Goal: Transaction & Acquisition: Book appointment/travel/reservation

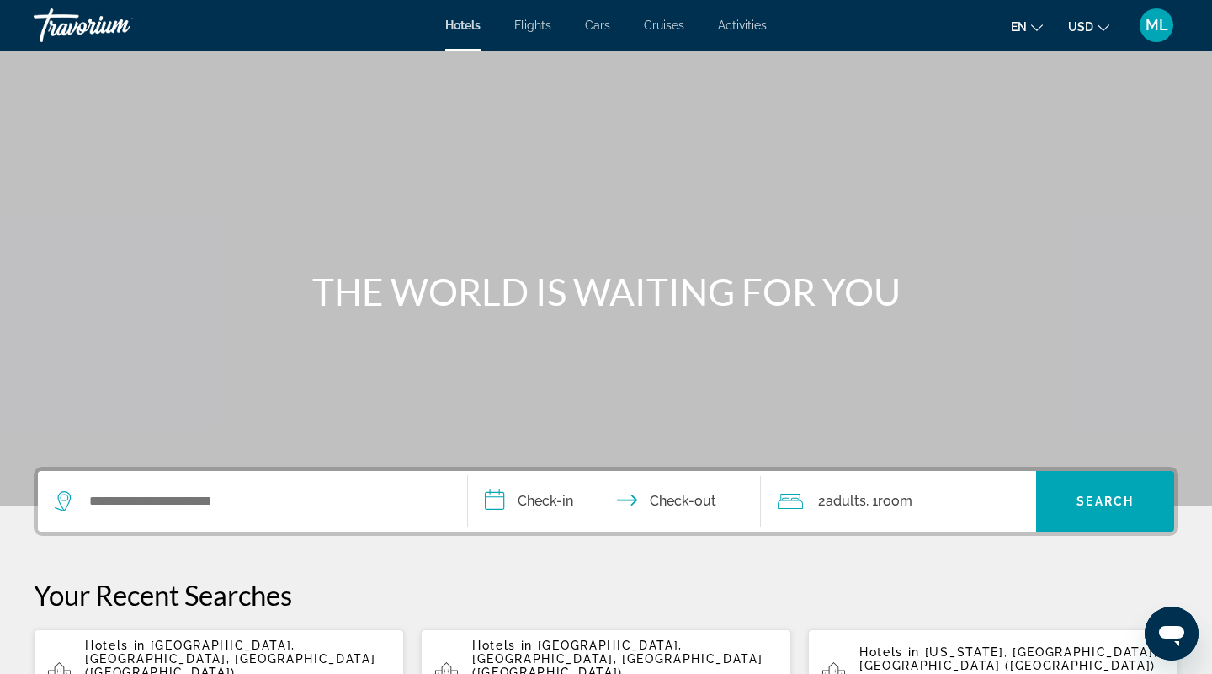
click at [1095, 22] on button "USD USD ($) MXN (Mex$) CAD (Can$) GBP (£) EUR (€) AUD (A$) NZD (NZ$) CNY (CN¥)" at bounding box center [1088, 26] width 41 height 24
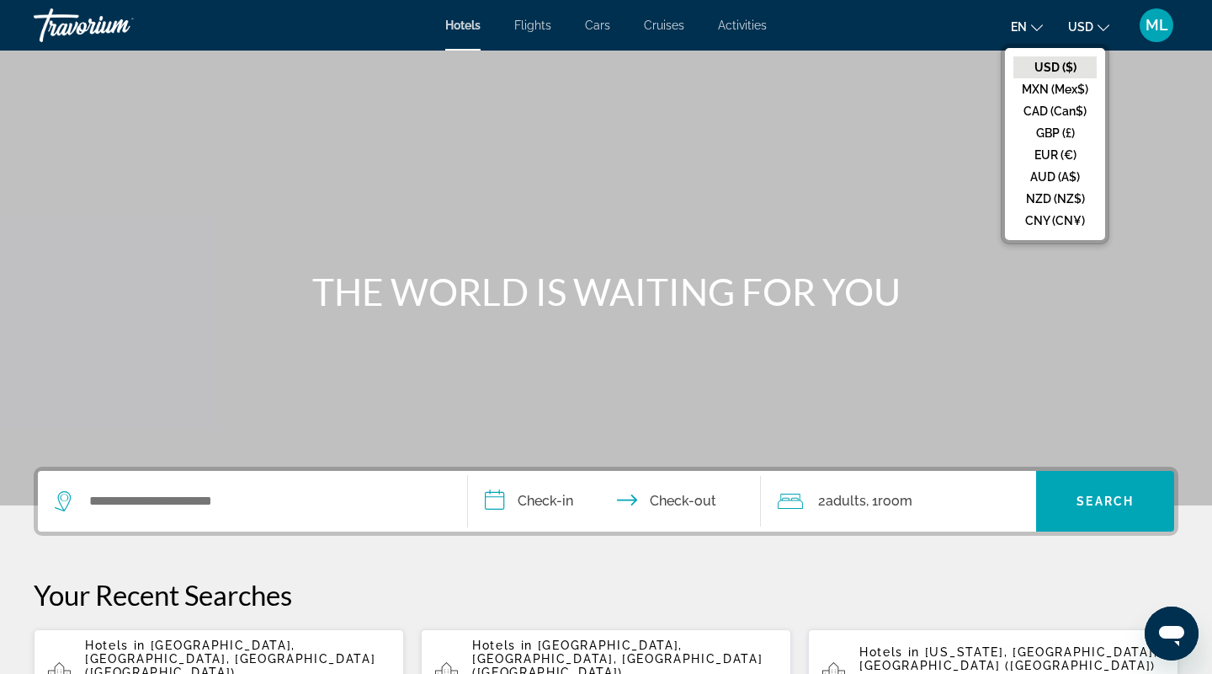
click at [849, 31] on div "en English Español Français Italiano Português русский USD USD ($) MXN (Mex$) C…" at bounding box center [981, 25] width 395 height 35
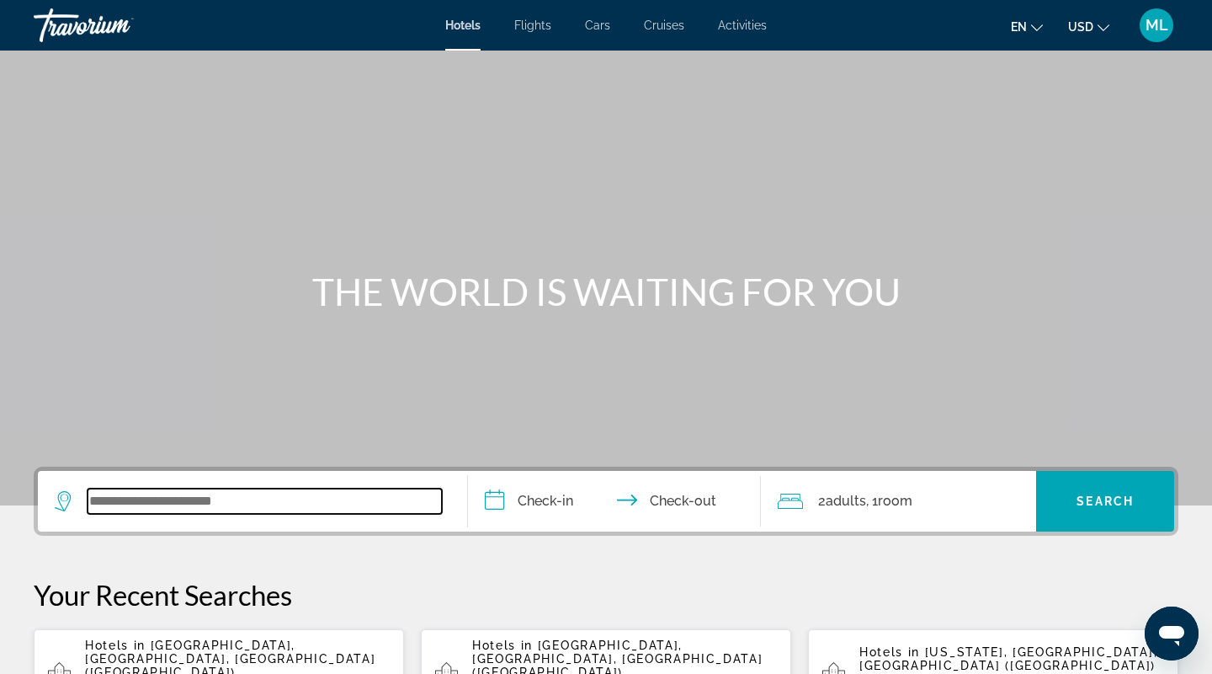
click at [279, 496] on input "Search widget" at bounding box center [265, 500] width 354 height 25
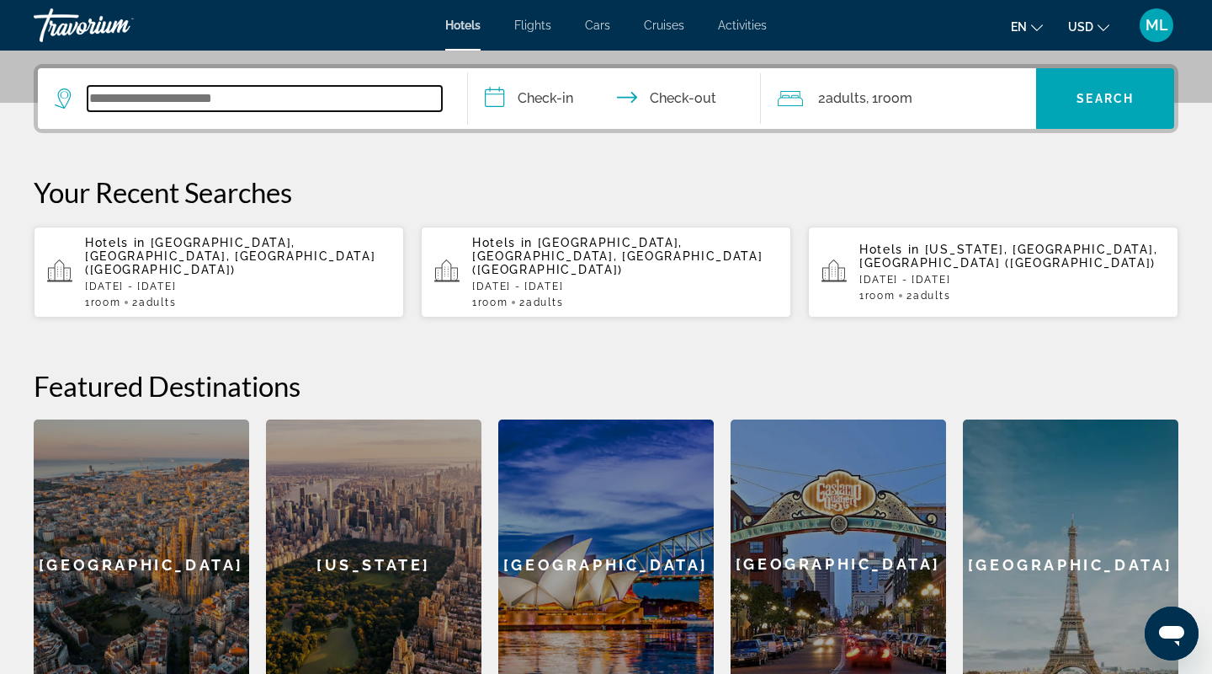
scroll to position [412, 0]
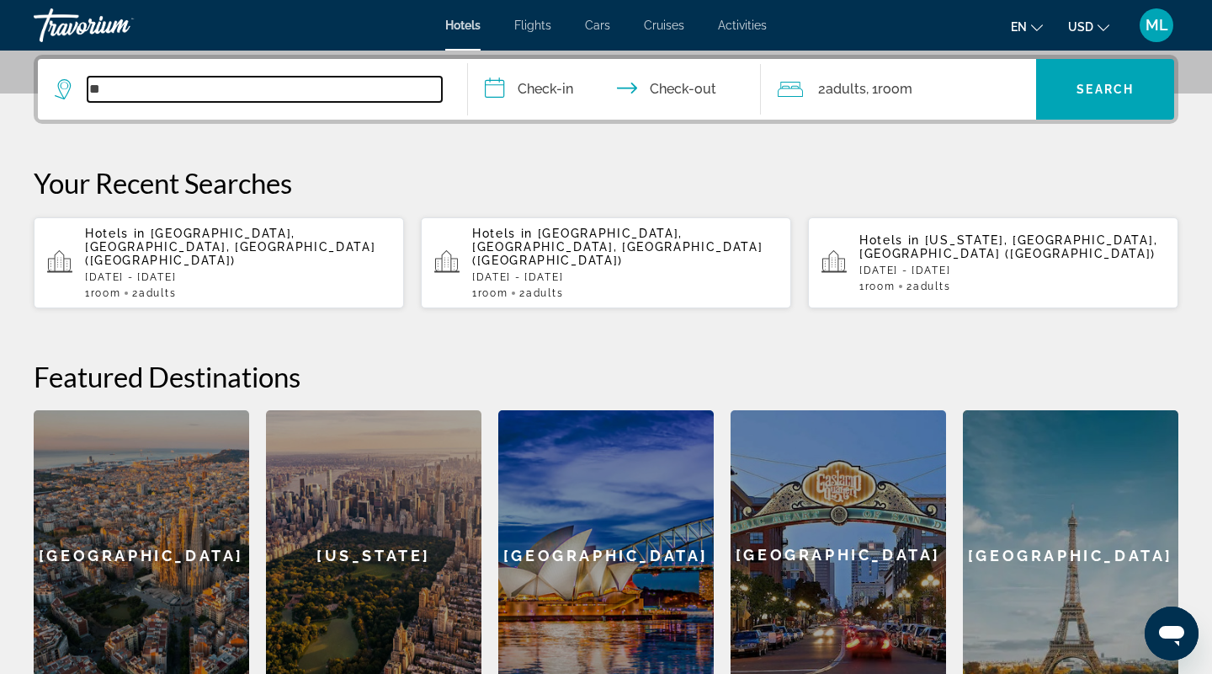
type input "*"
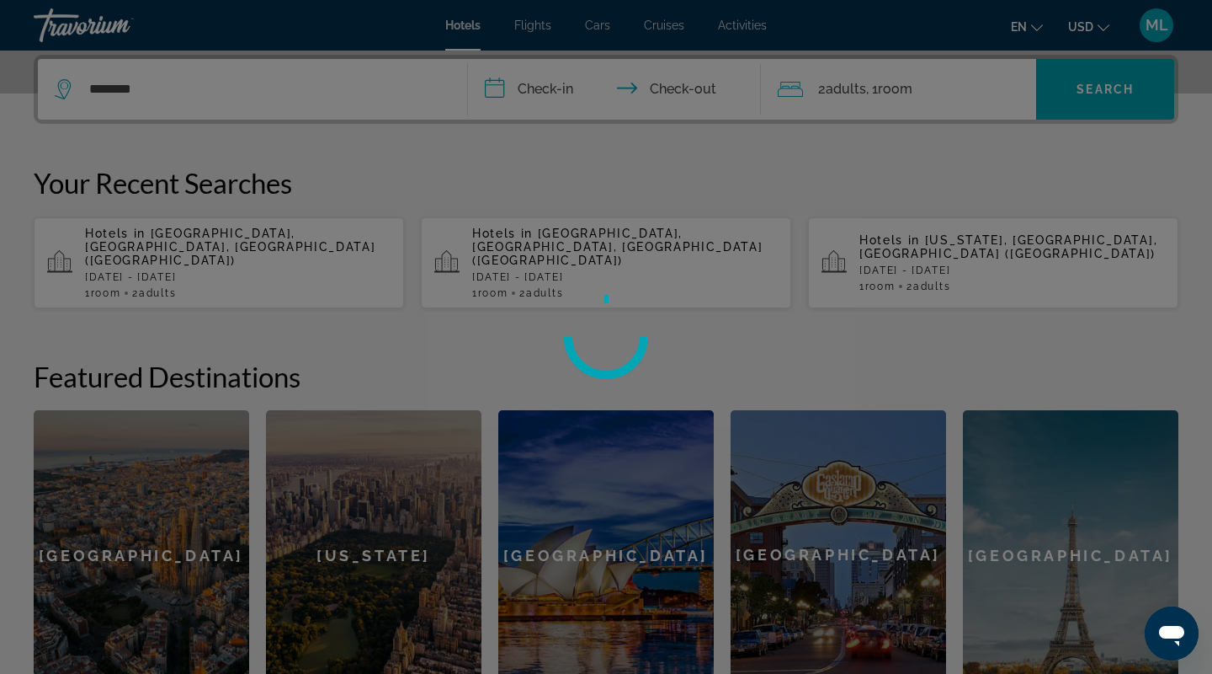
click at [223, 185] on div at bounding box center [606, 337] width 1212 height 674
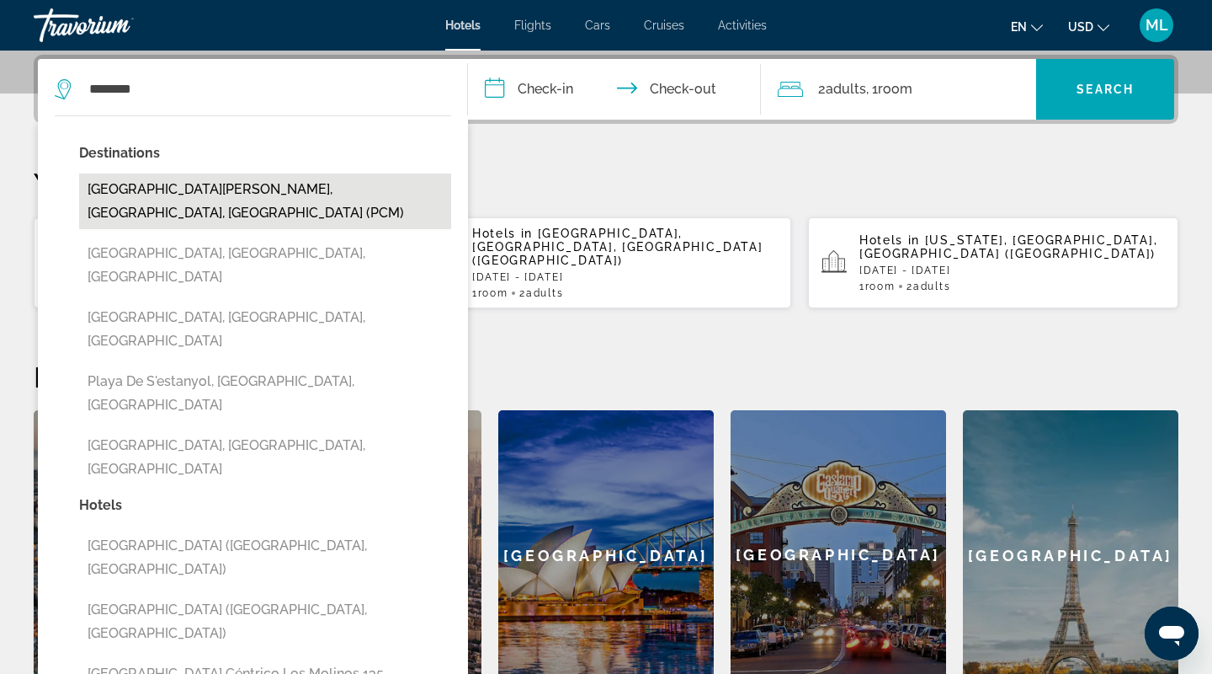
click at [333, 191] on button "[GEOGRAPHIC_DATA][PERSON_NAME], [GEOGRAPHIC_DATA], [GEOGRAPHIC_DATA] (PCM)" at bounding box center [265, 201] width 372 height 56
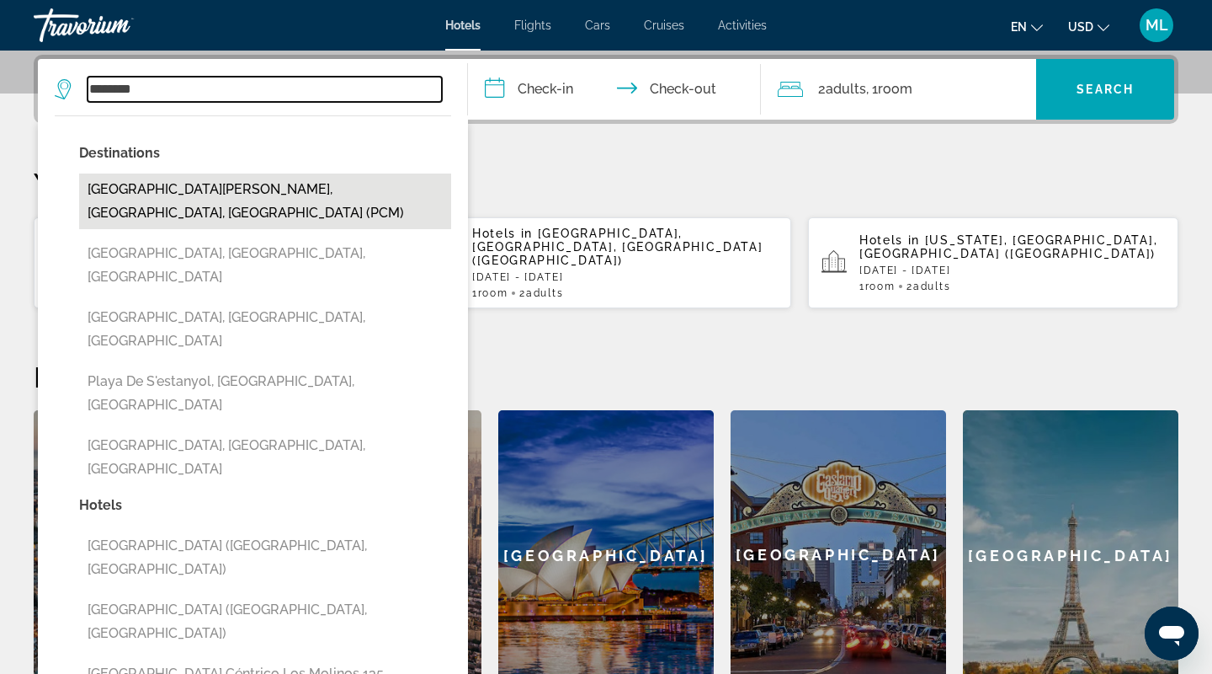
type input "**********"
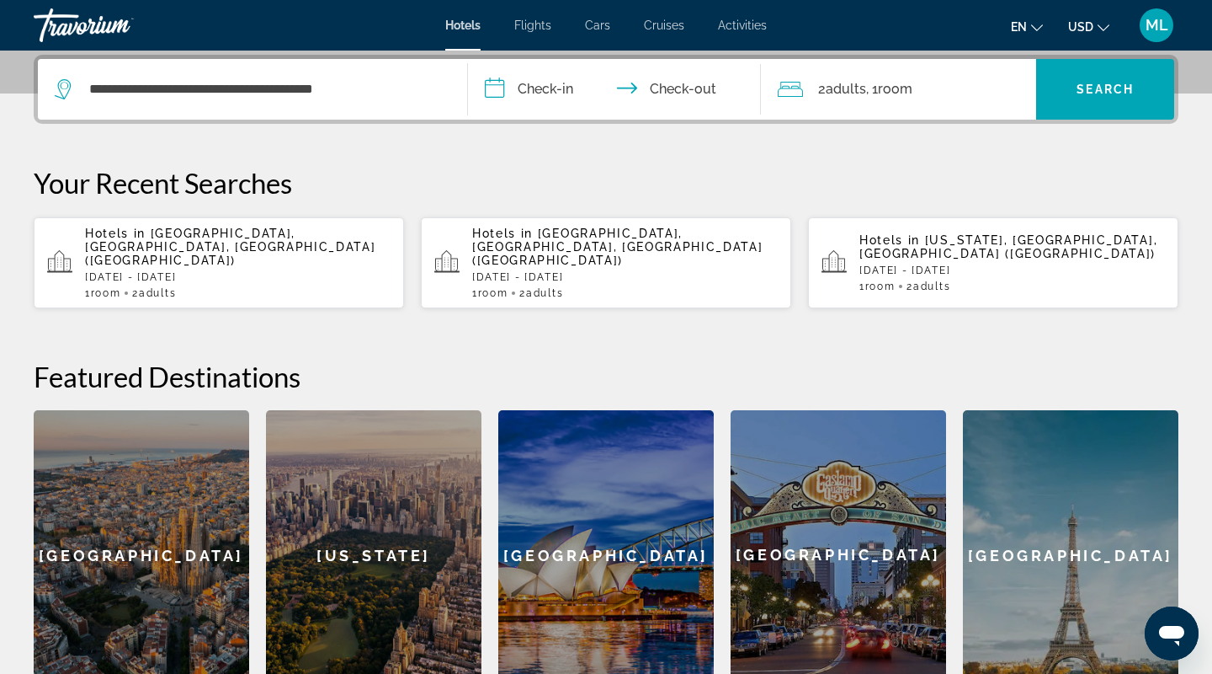
click at [525, 89] on input "**********" at bounding box center [618, 92] width 300 height 66
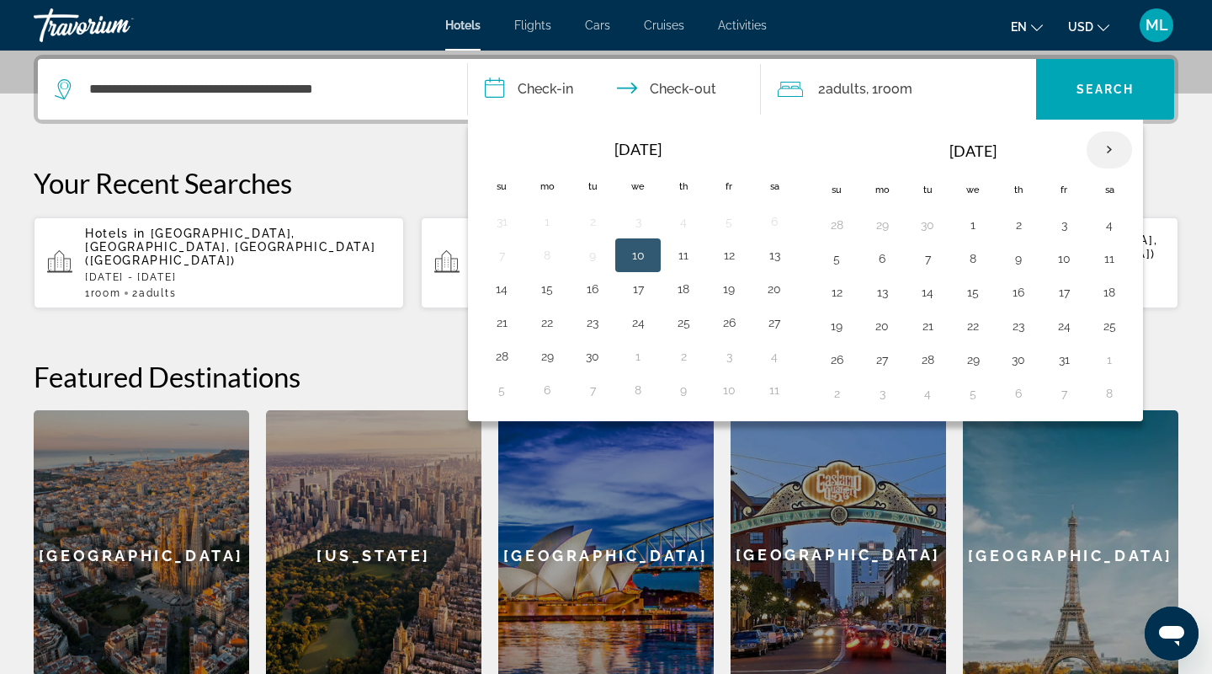
click at [1111, 143] on th "Next month" at bounding box center [1109, 149] width 45 height 37
click at [1118, 253] on button "8" at bounding box center [1109, 259] width 27 height 24
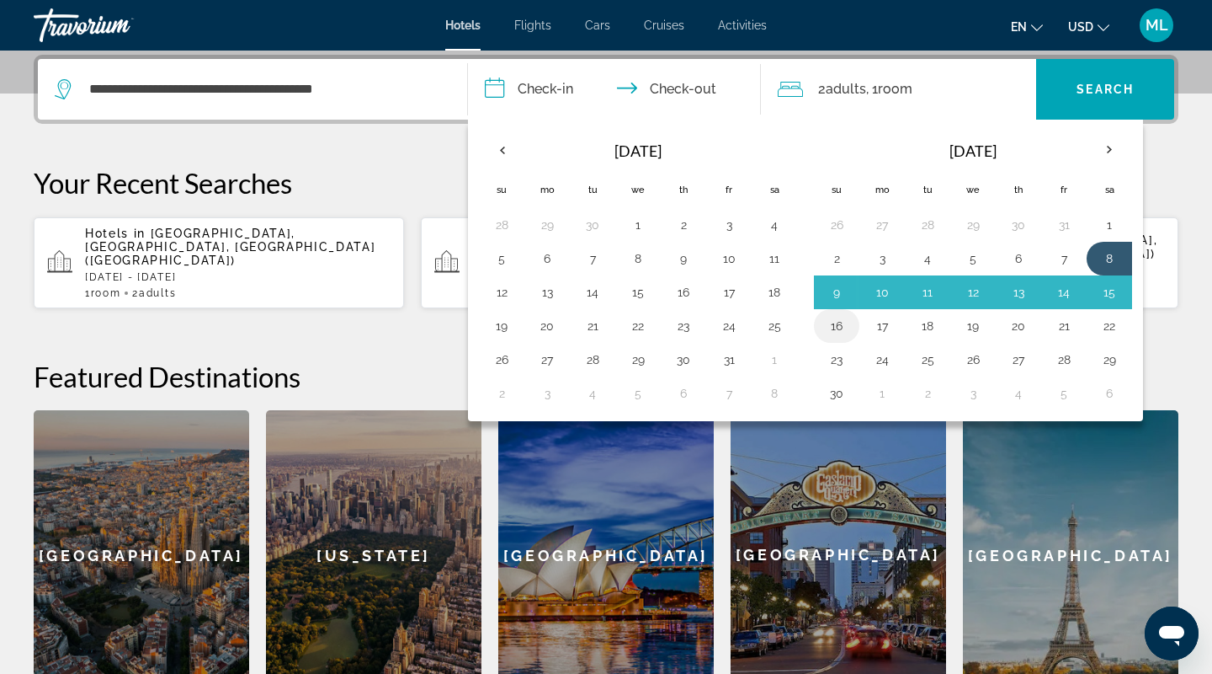
click at [834, 322] on button "16" at bounding box center [836, 326] width 27 height 24
type input "**********"
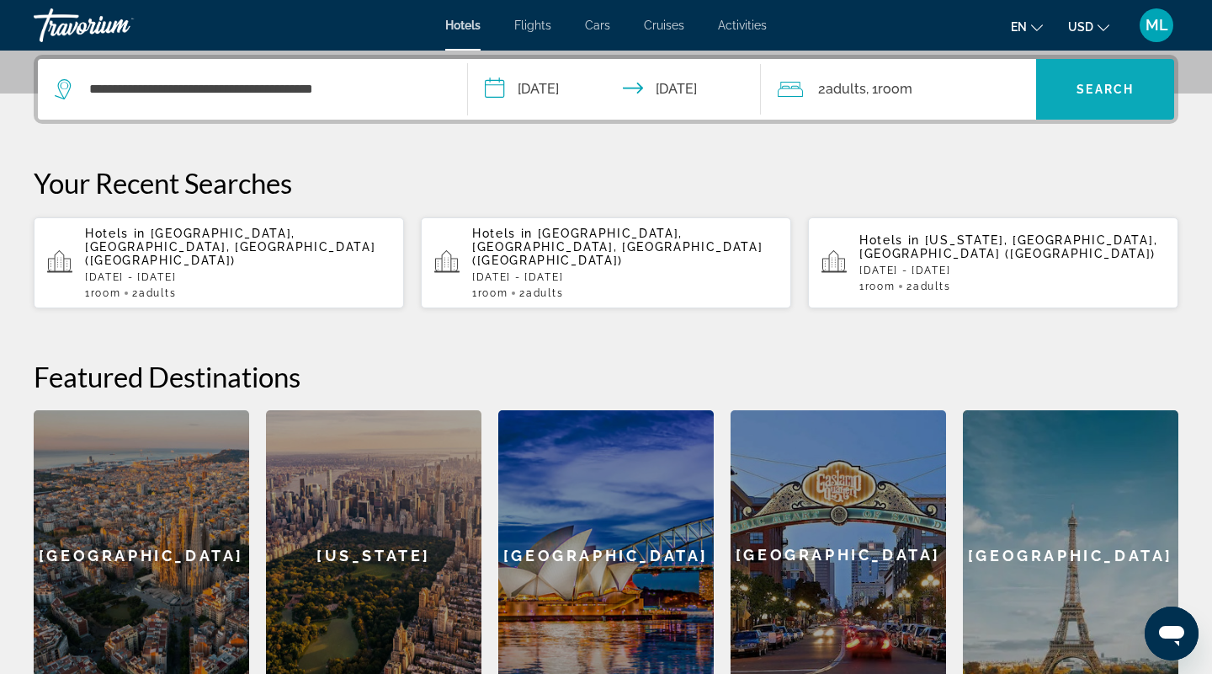
click at [1089, 93] on span "Search" at bounding box center [1105, 89] width 57 height 13
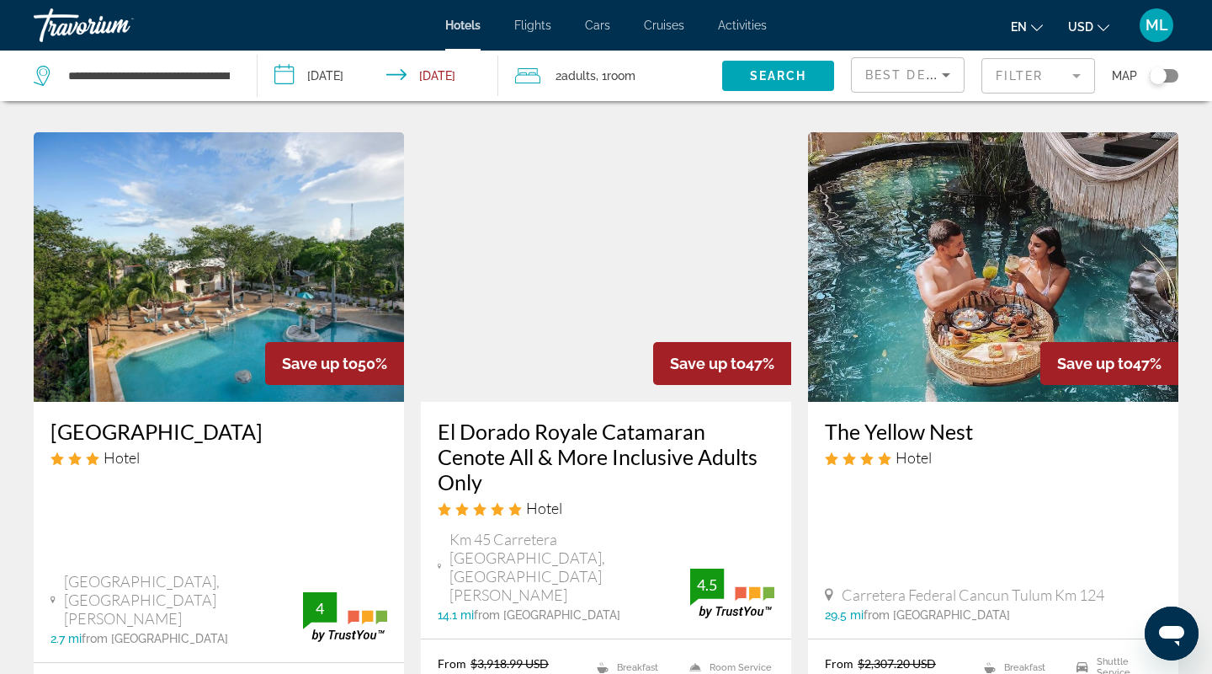
scroll to position [665, 0]
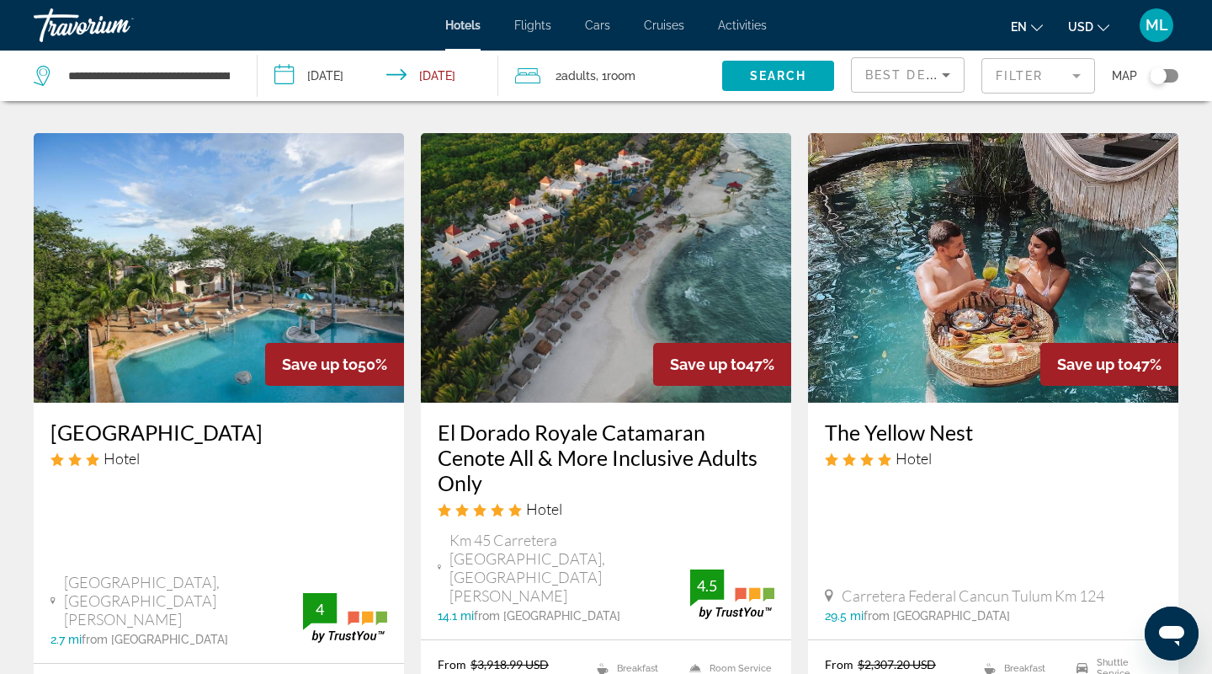
click at [652, 238] on img "Main content" at bounding box center [606, 267] width 370 height 269
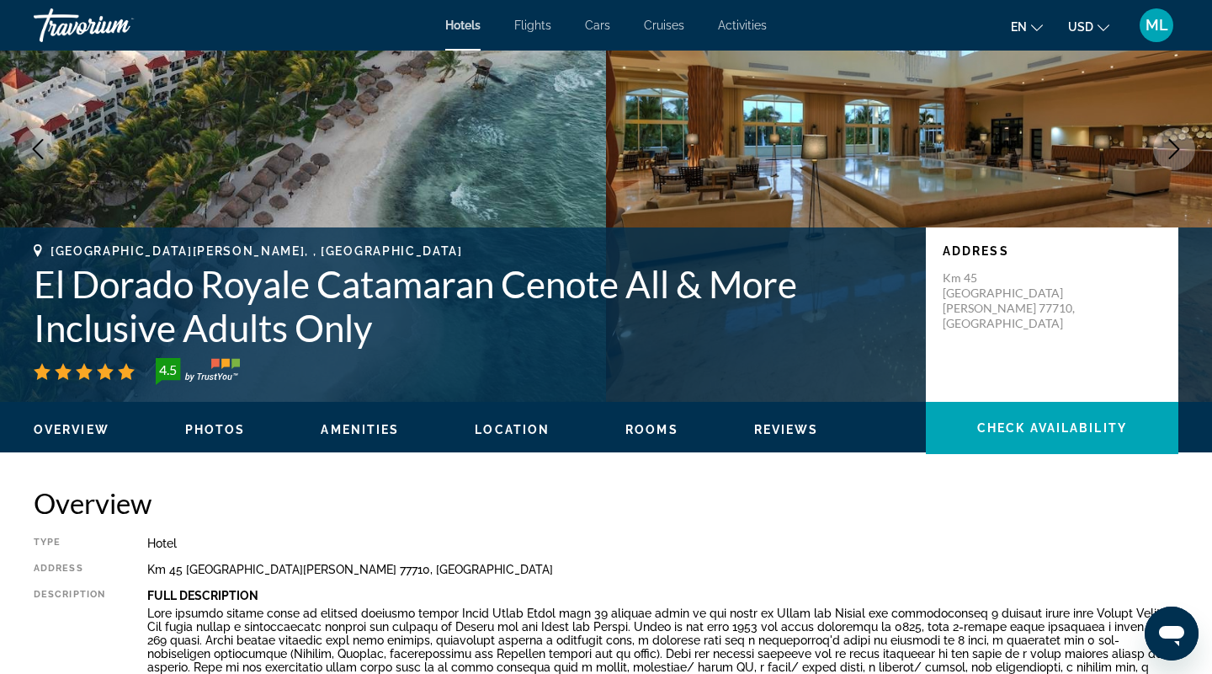
scroll to position [257, 0]
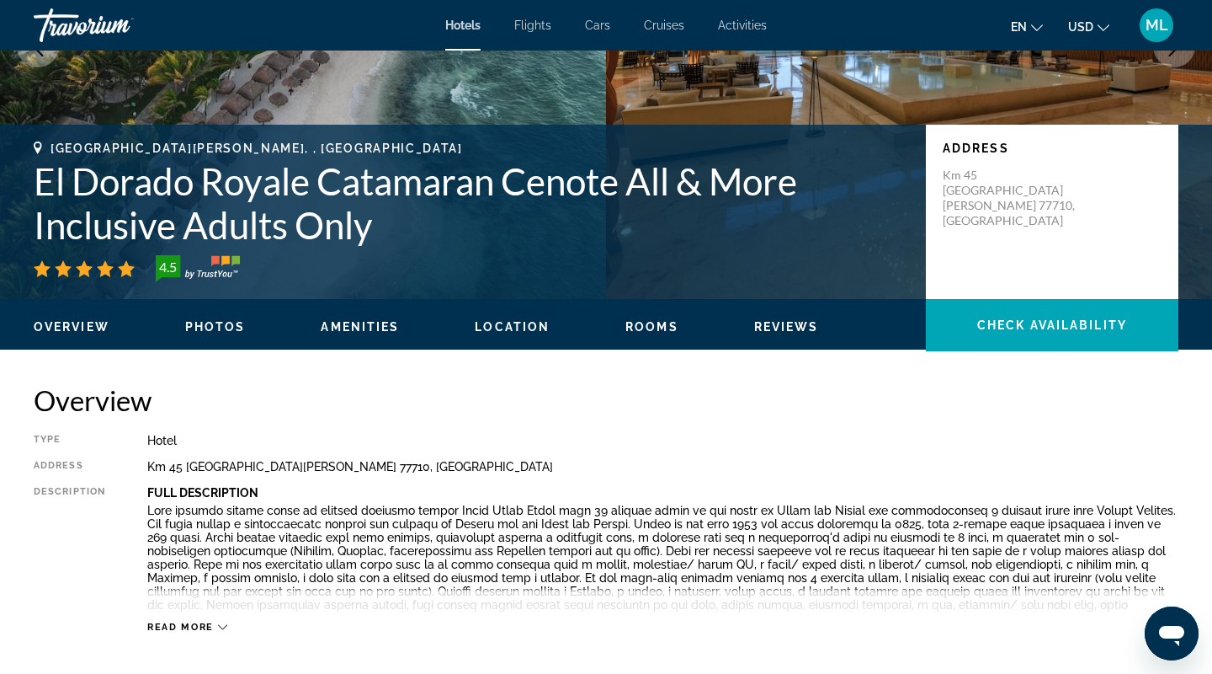
click at [208, 328] on span "Photos" at bounding box center [215, 326] width 61 height 13
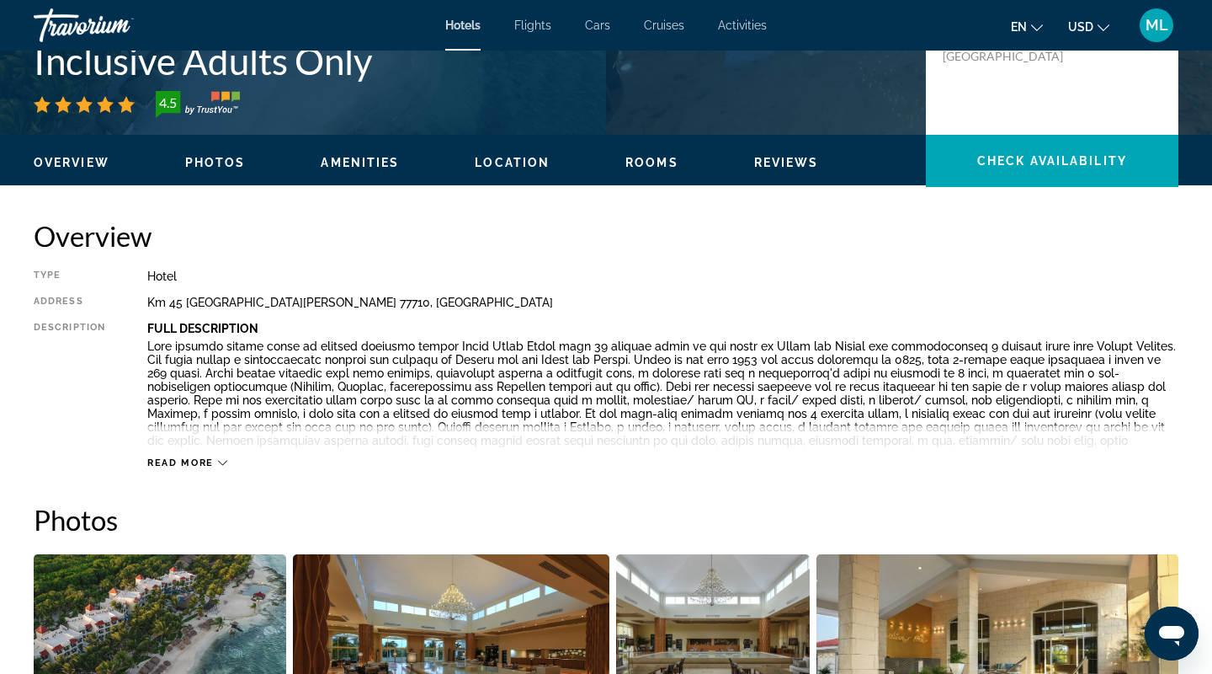
click at [350, 162] on span "Amenities" at bounding box center [360, 162] width 78 height 13
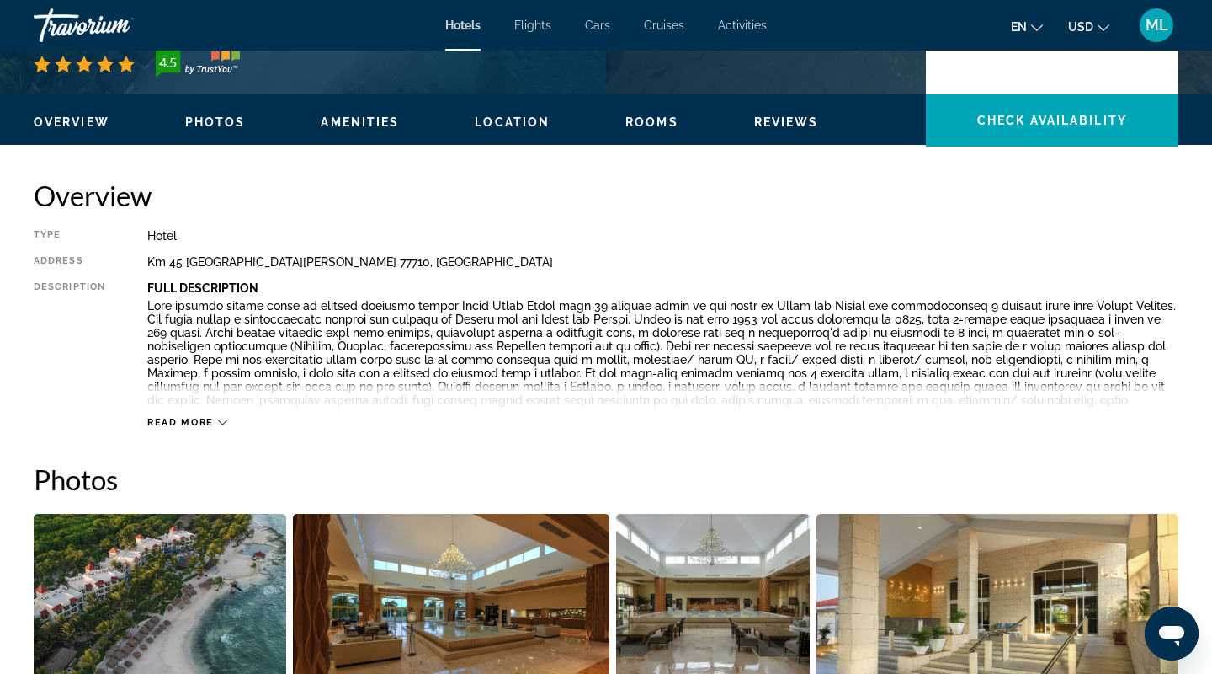
scroll to position [0, 0]
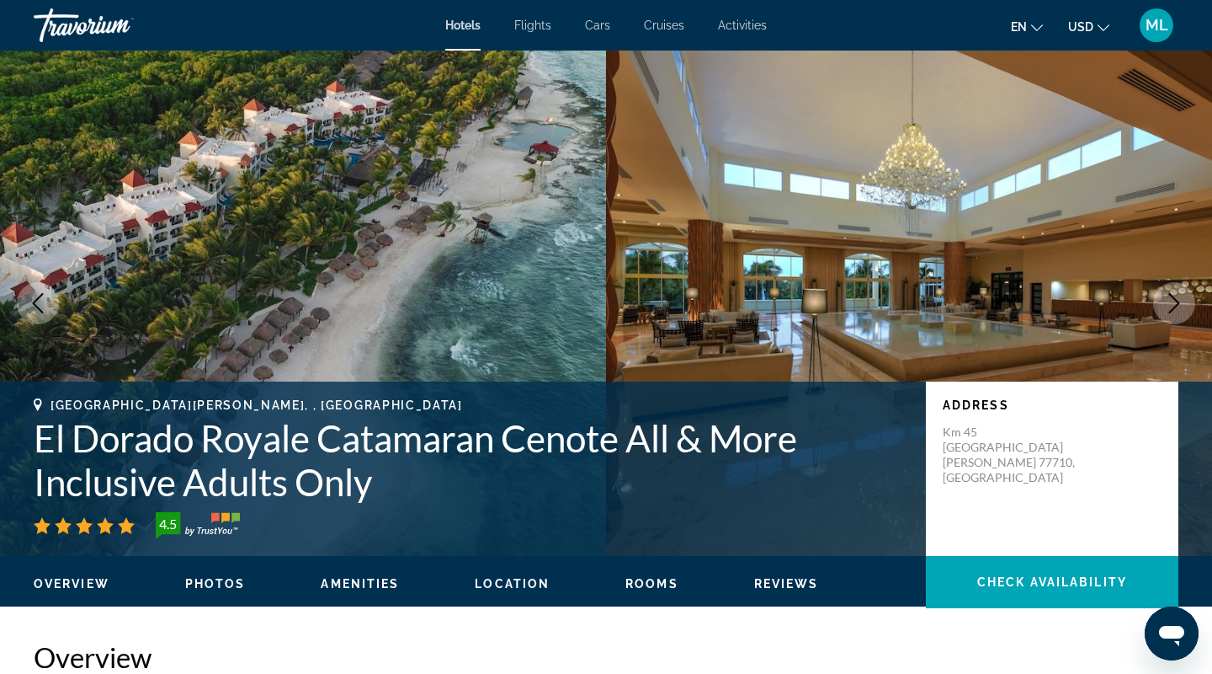
click at [185, 582] on span "Photos" at bounding box center [215, 583] width 61 height 13
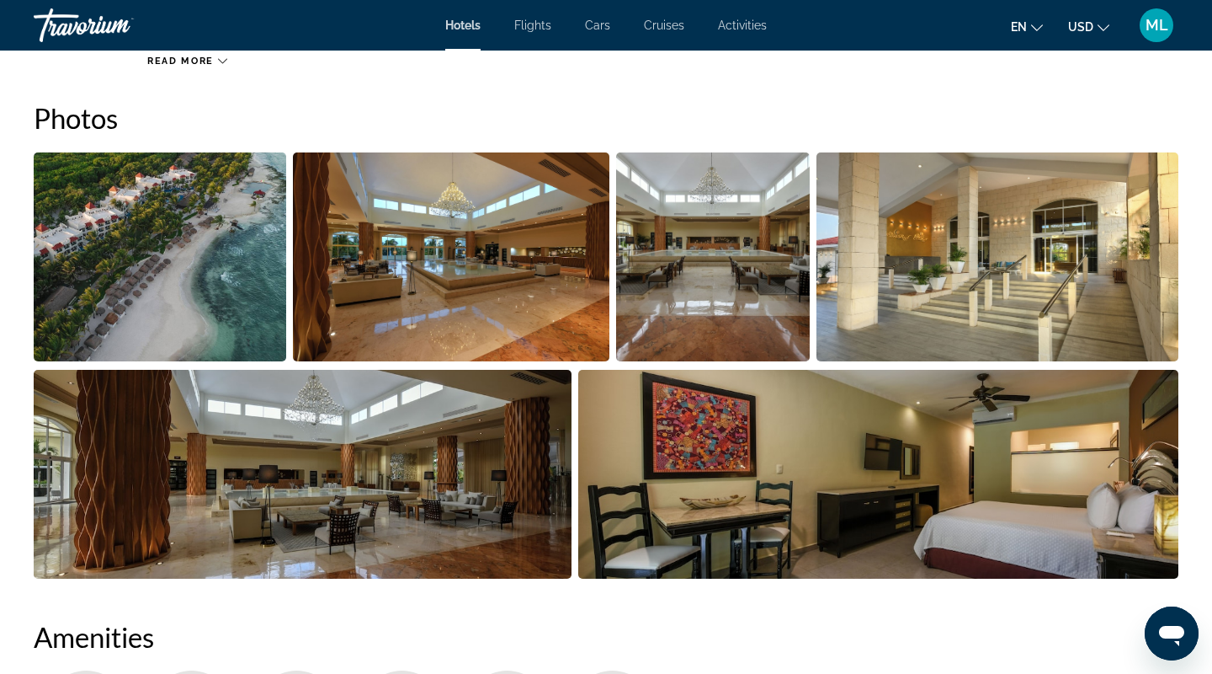
scroll to position [822, 0]
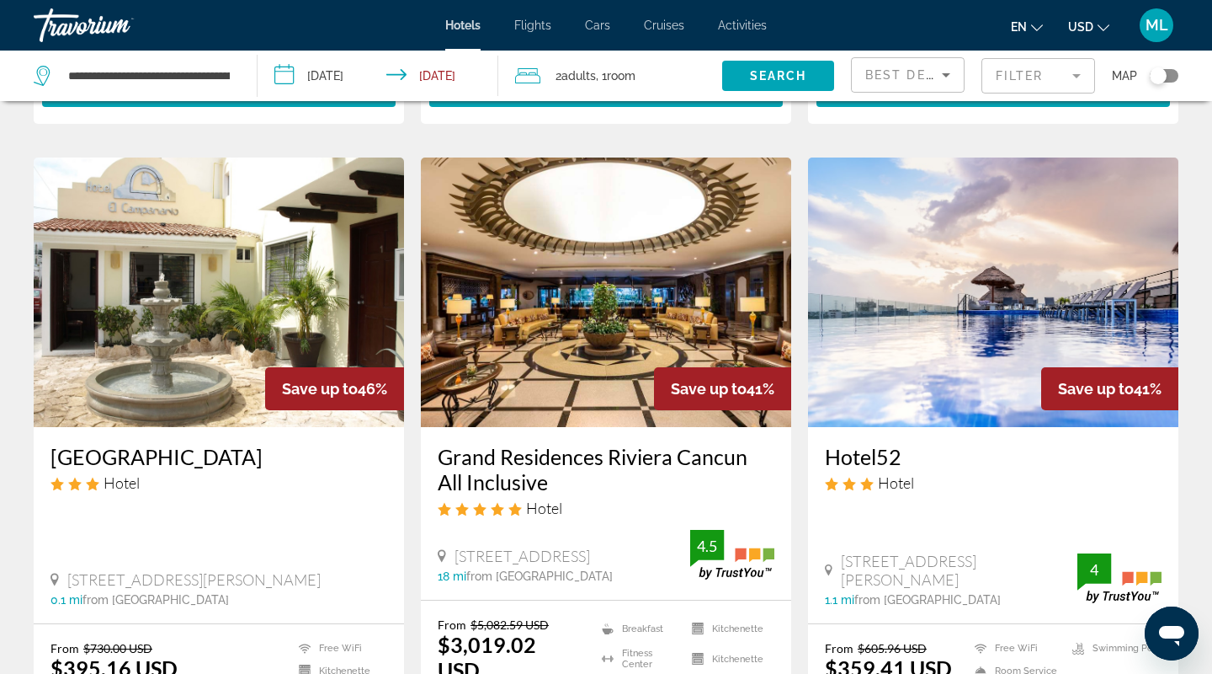
scroll to position [1352, 0]
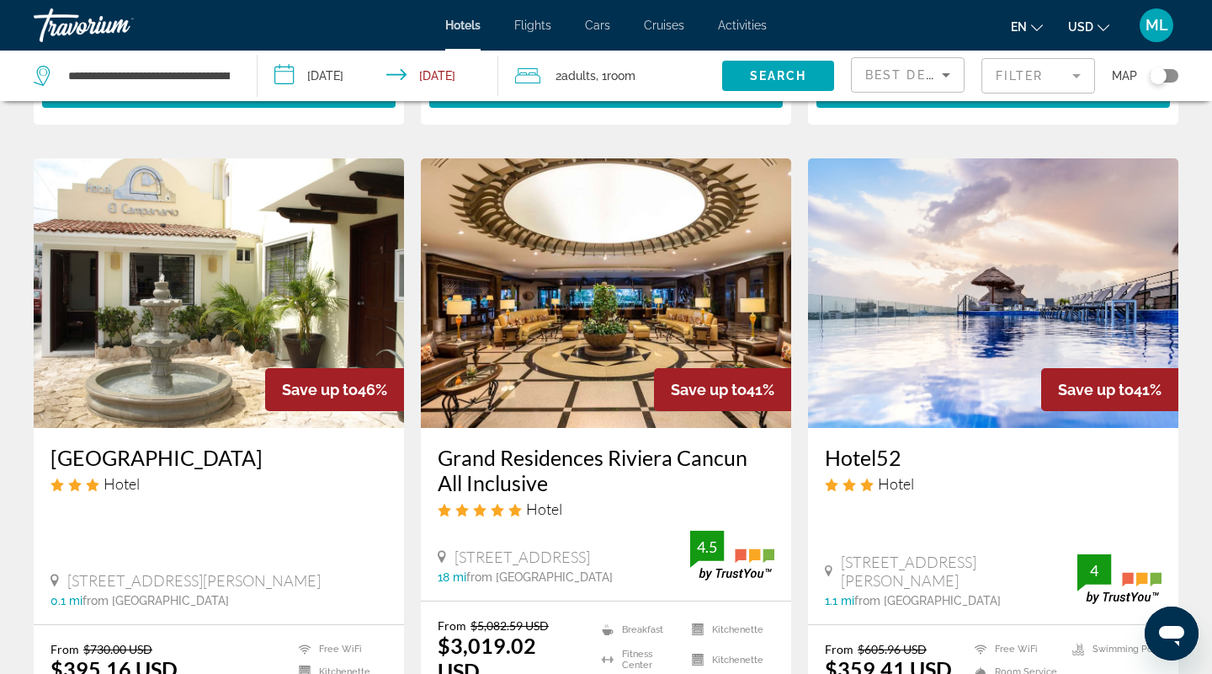
click at [583, 241] on img "Main content" at bounding box center [606, 292] width 370 height 269
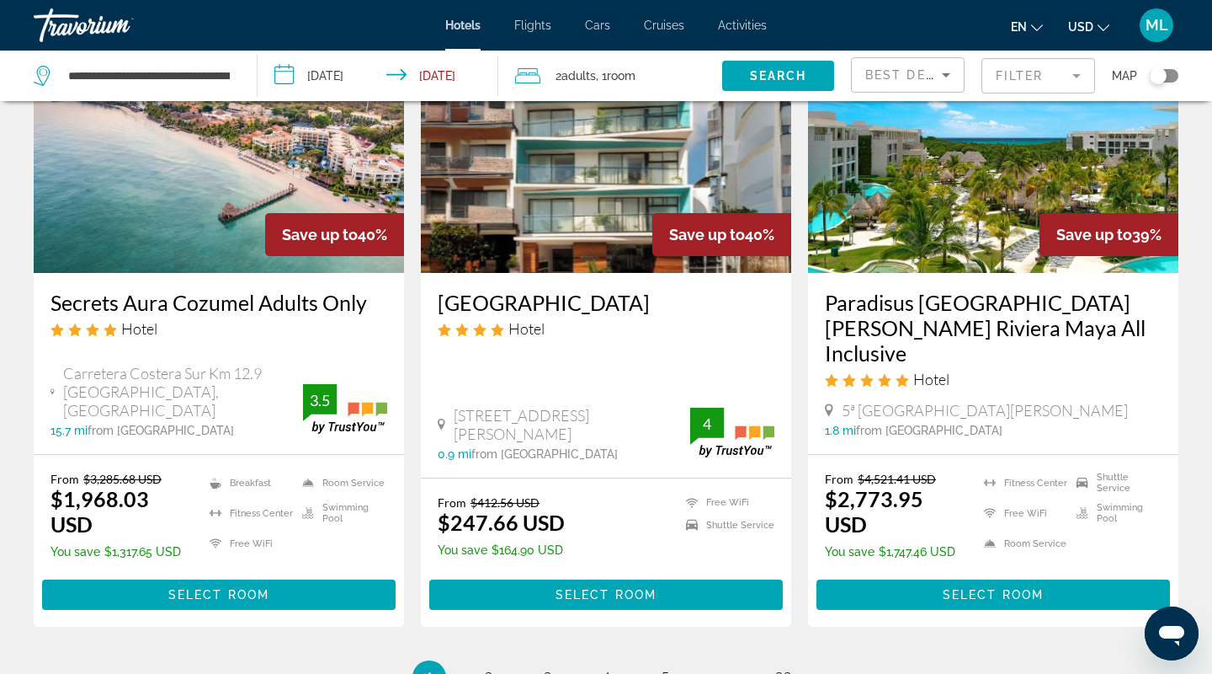
scroll to position [2299, 0]
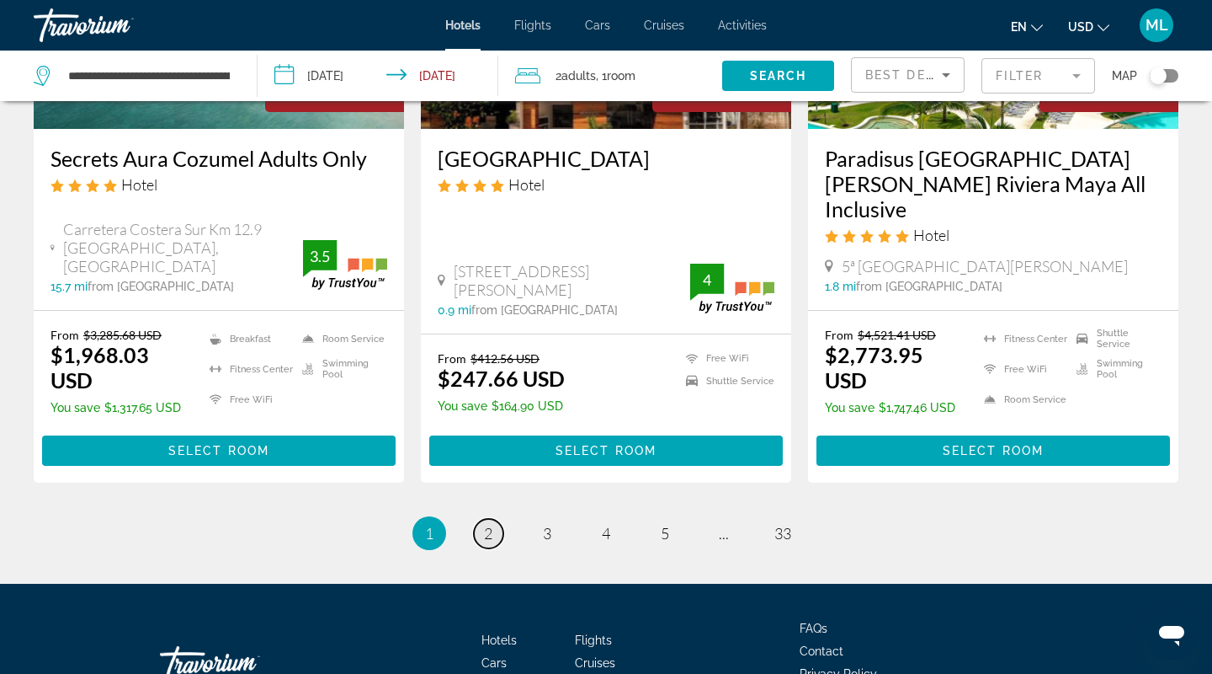
click at [487, 524] on span "2" at bounding box center [488, 533] width 8 height 19
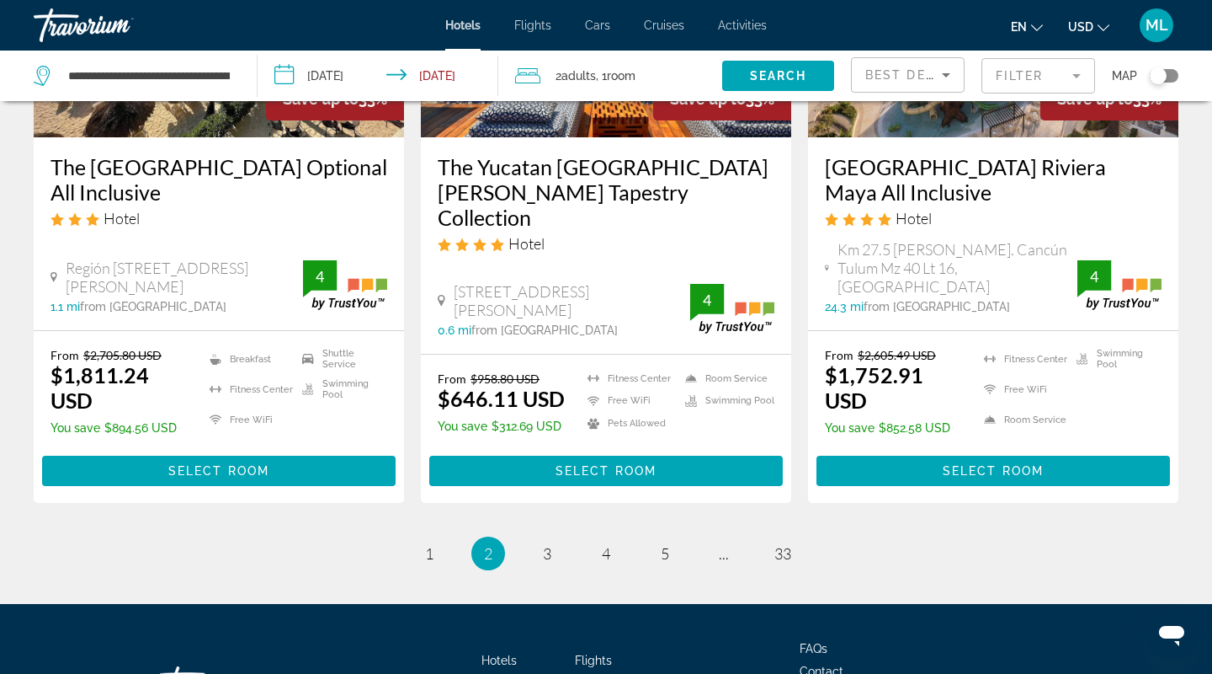
scroll to position [2311, 0]
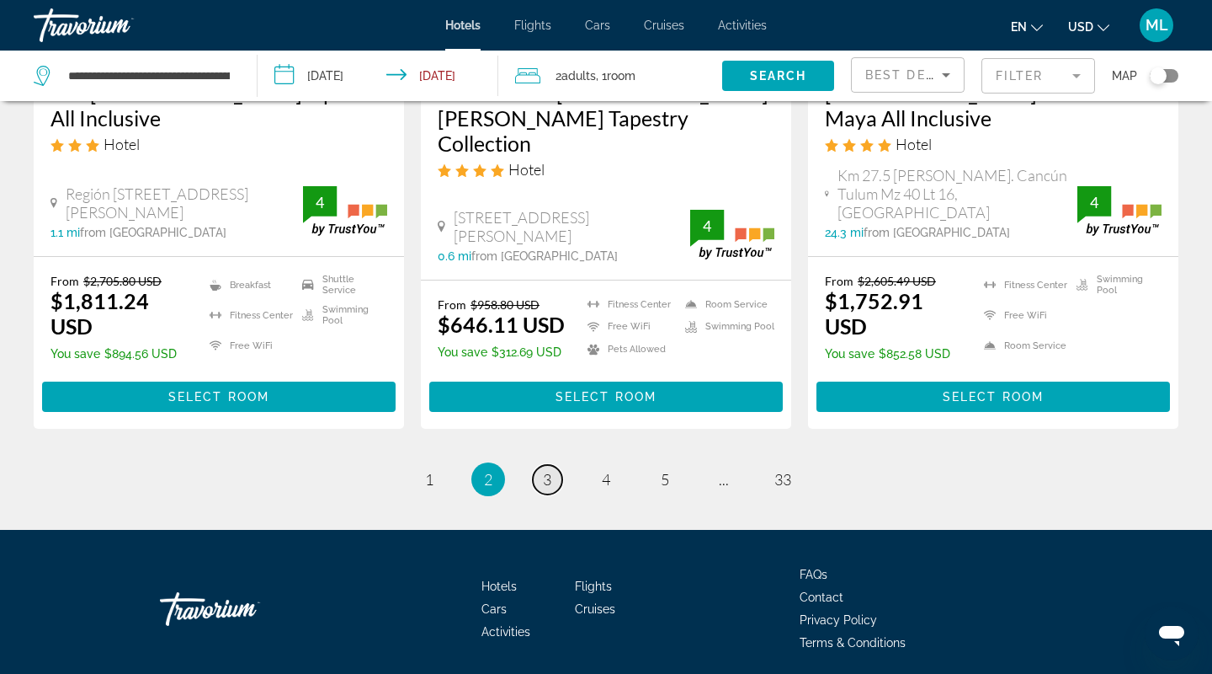
click at [544, 470] on span "3" at bounding box center [547, 479] width 8 height 19
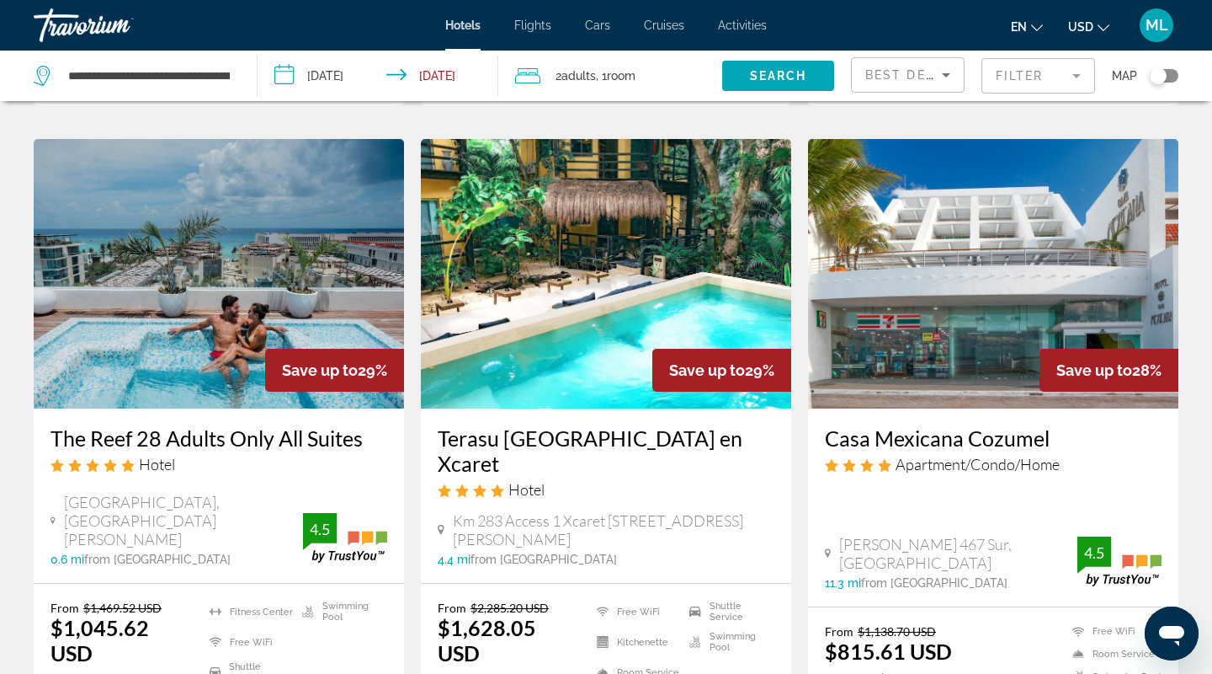
scroll to position [1995, 0]
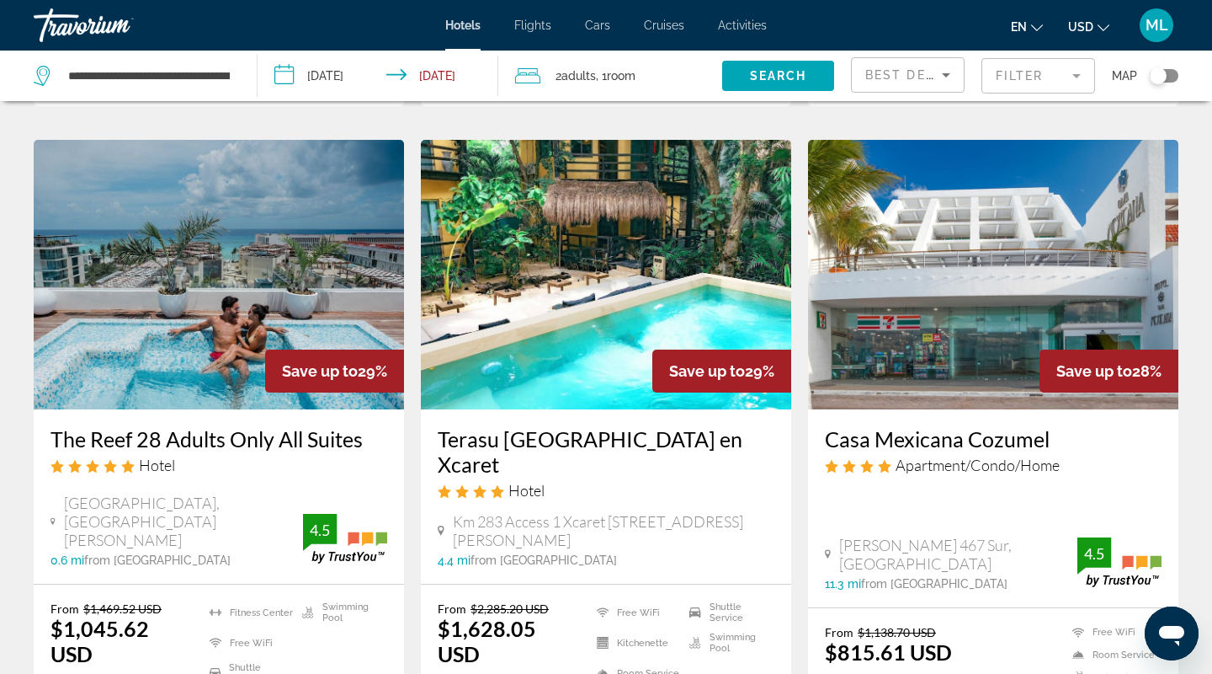
click at [207, 238] on img "Main content" at bounding box center [219, 274] width 370 height 269
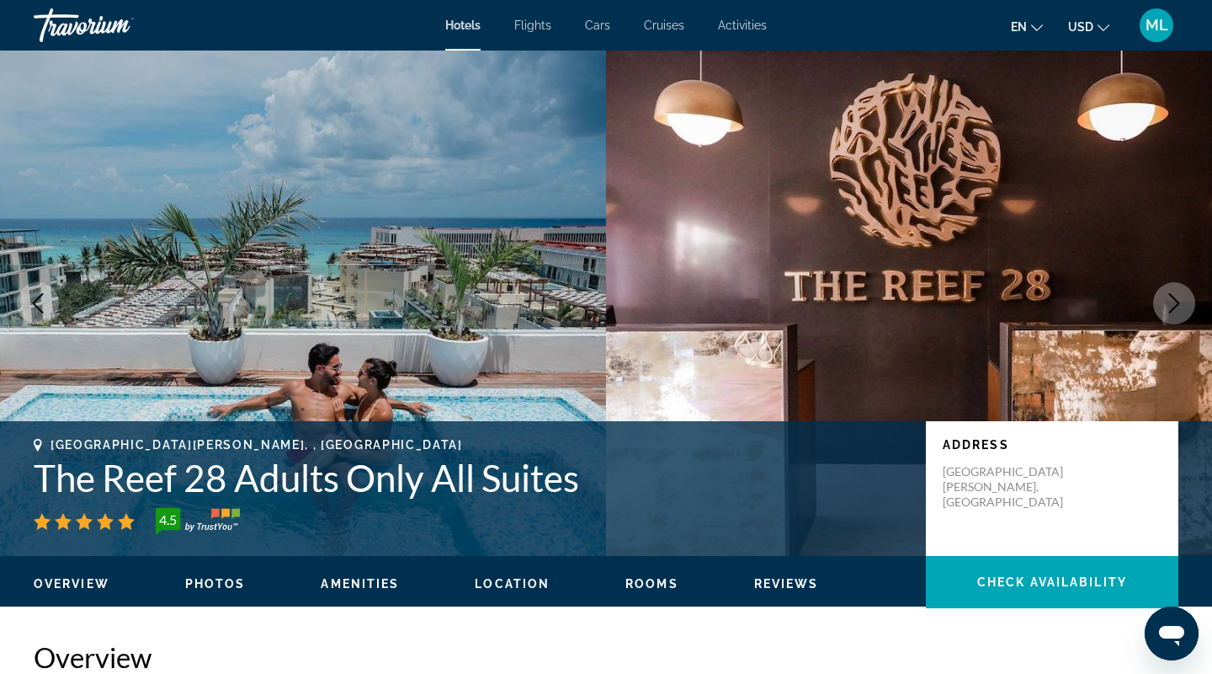
click at [216, 589] on span "Photos" at bounding box center [215, 583] width 61 height 13
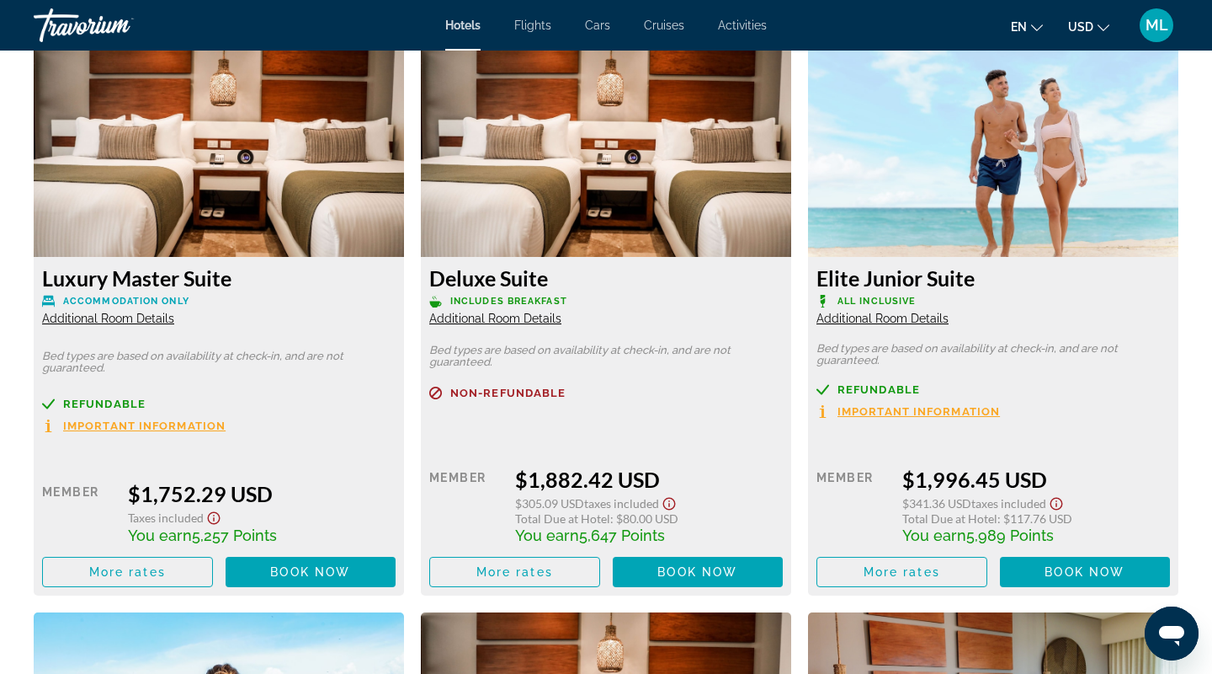
scroll to position [4711, 0]
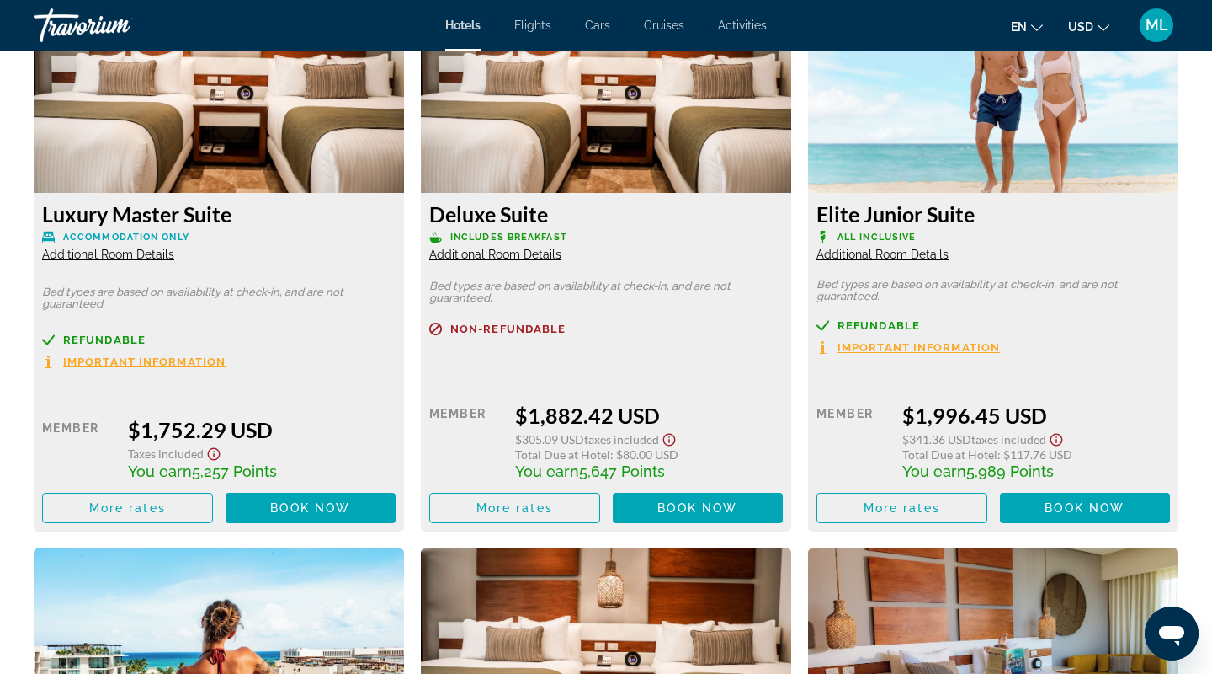
click at [873, 258] on span "Additional Room Details" at bounding box center [883, 254] width 132 height 13
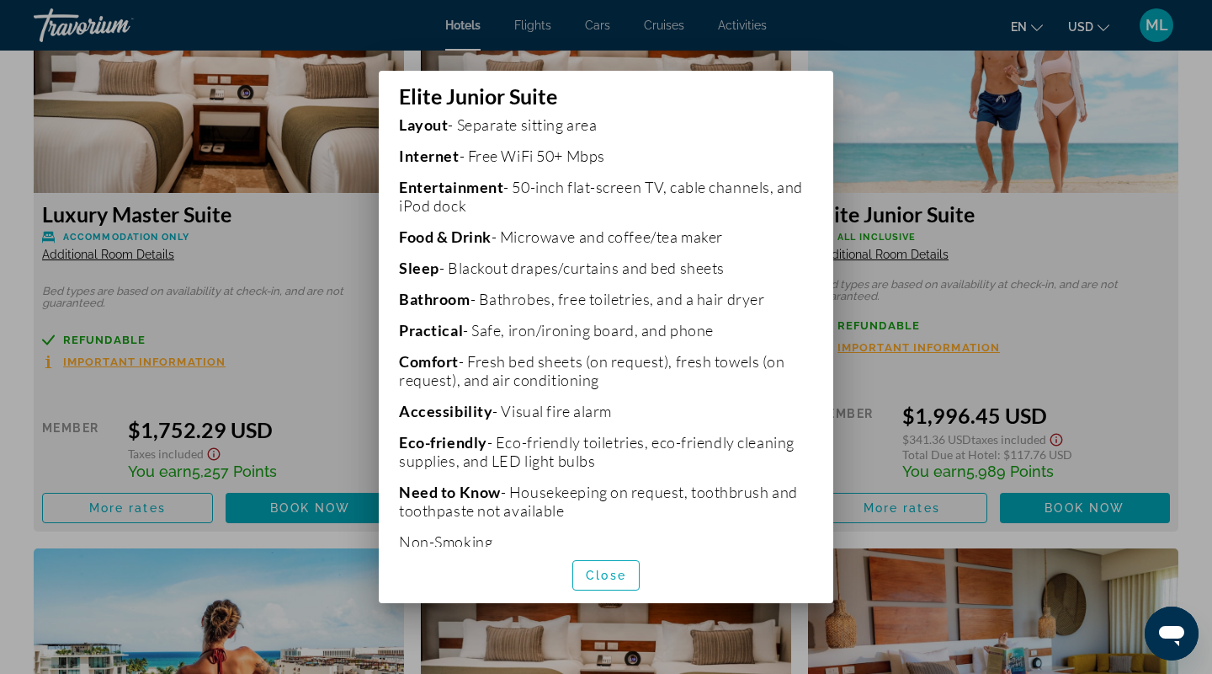
scroll to position [425, 0]
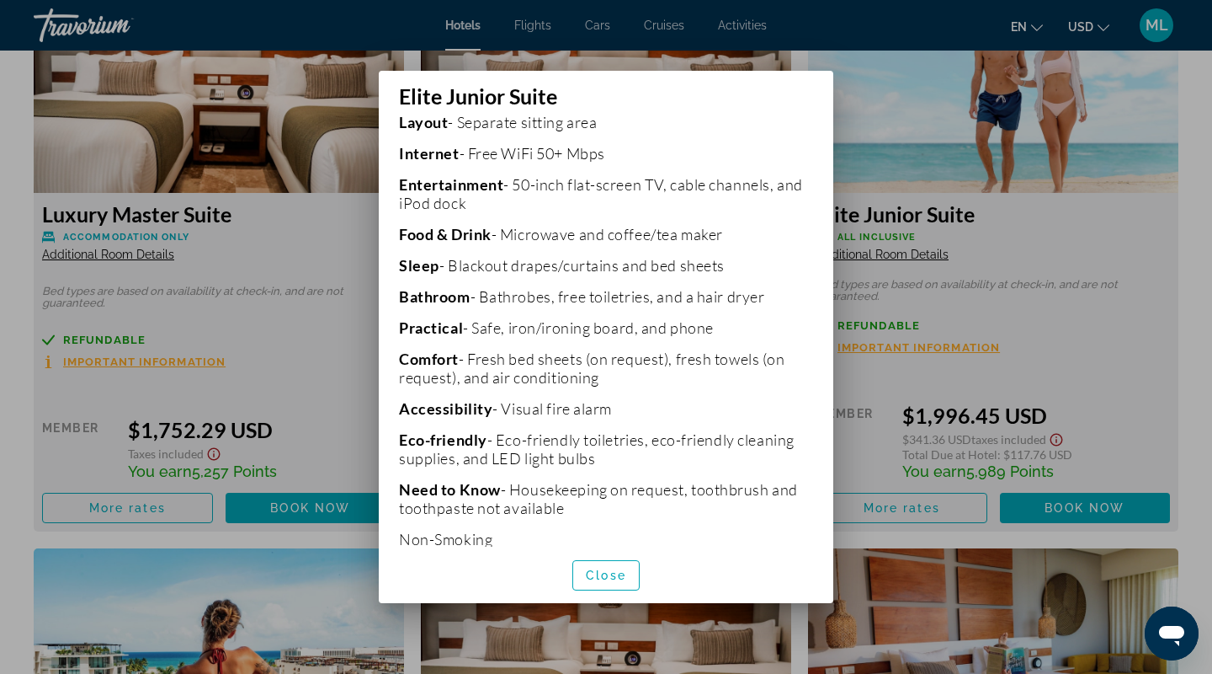
click at [964, 397] on div at bounding box center [606, 337] width 1212 height 674
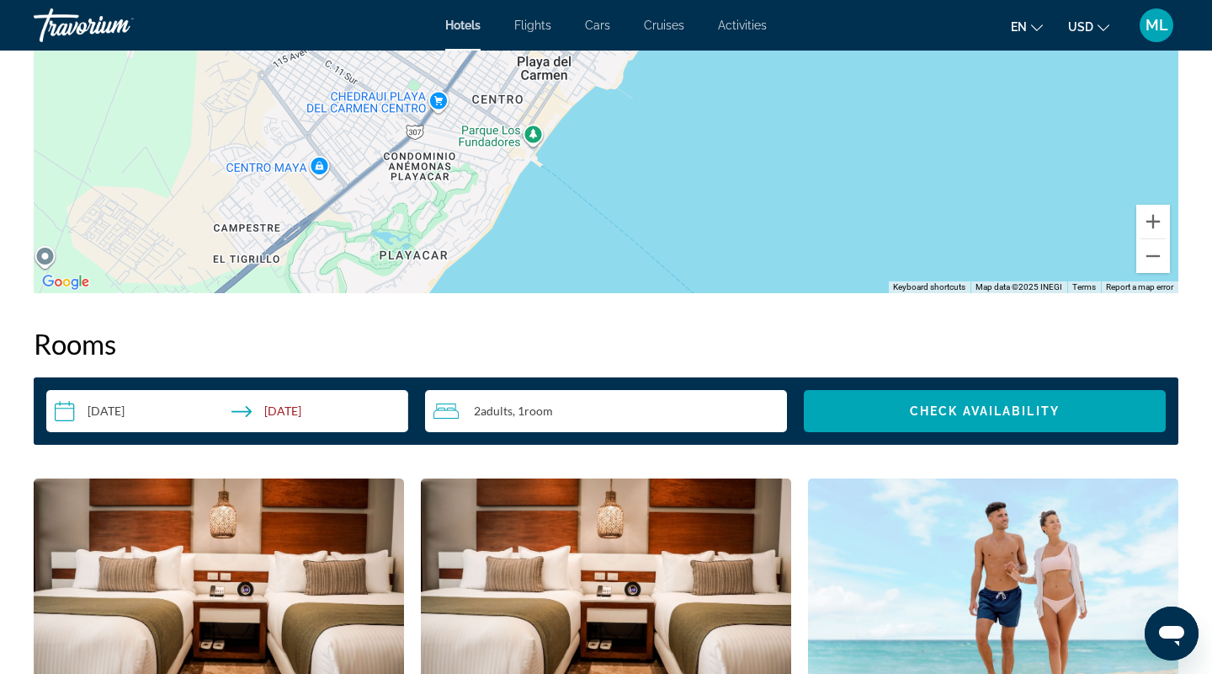
scroll to position [0, 0]
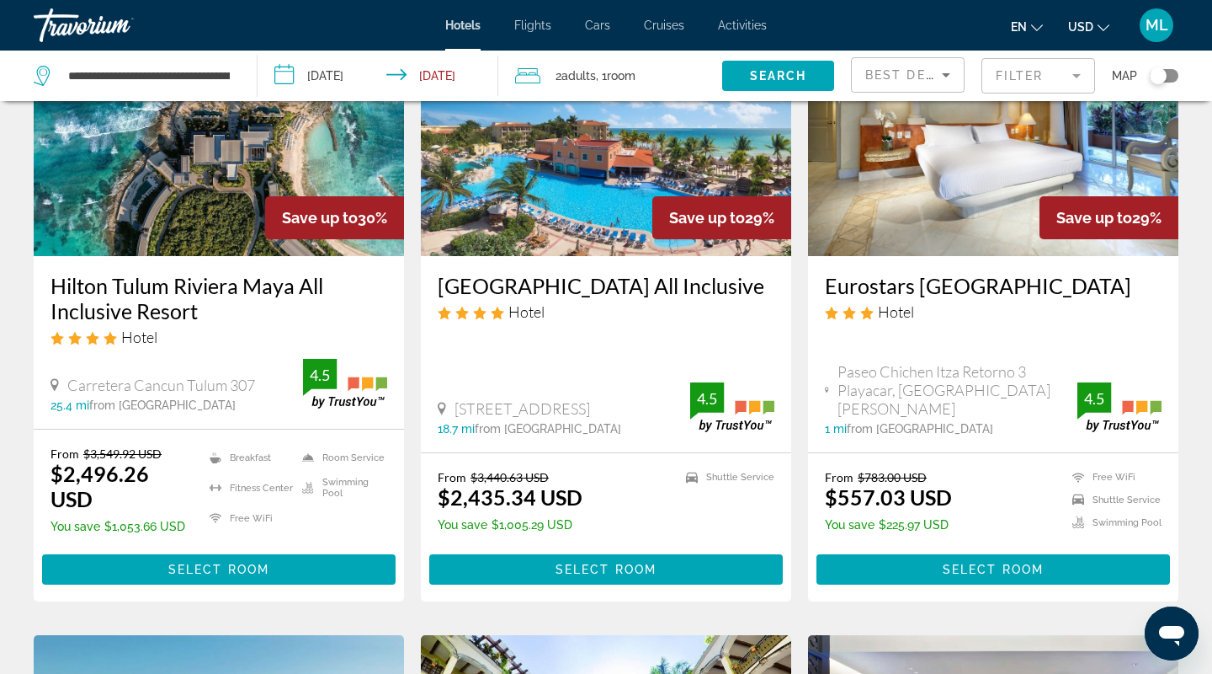
scroll to position [831, 0]
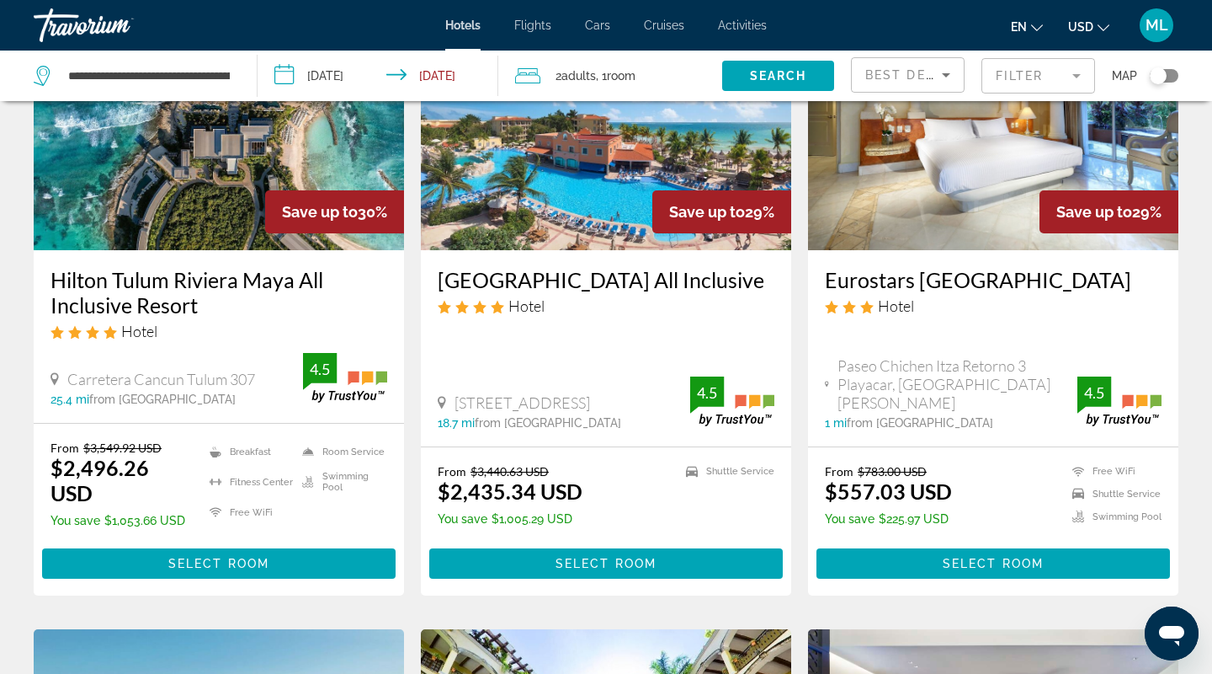
click at [260, 217] on img "Main content" at bounding box center [219, 115] width 370 height 269
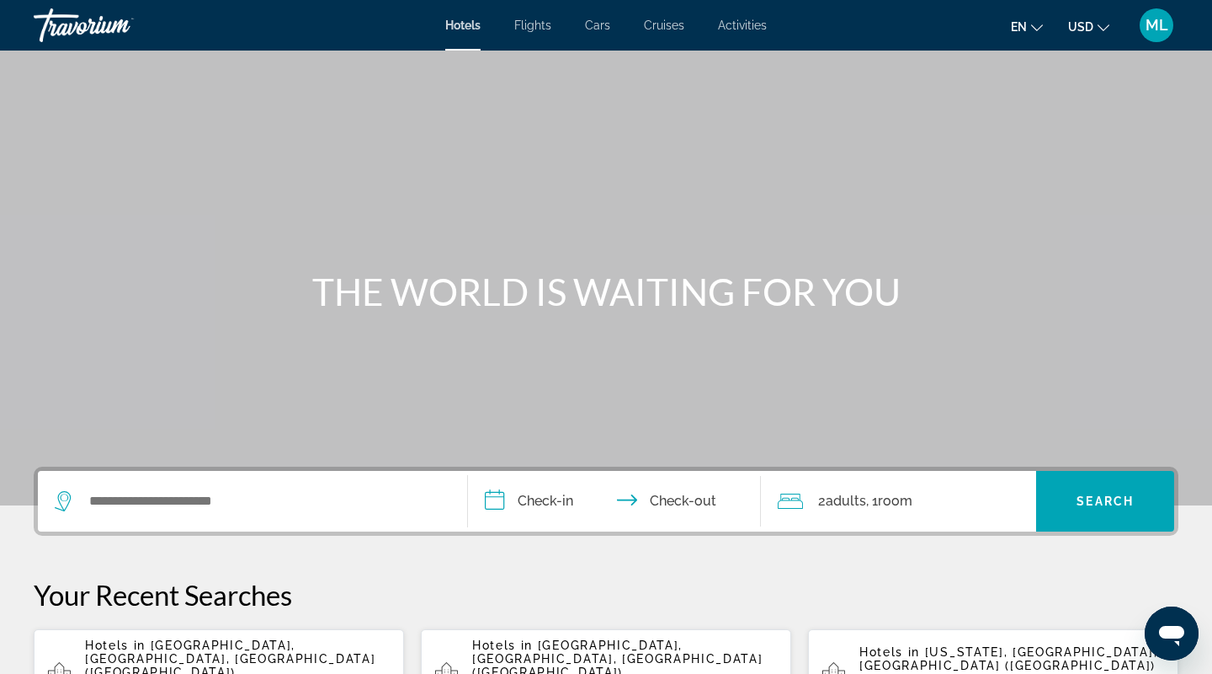
click at [1158, 22] on span "ML" at bounding box center [1157, 25] width 23 height 17
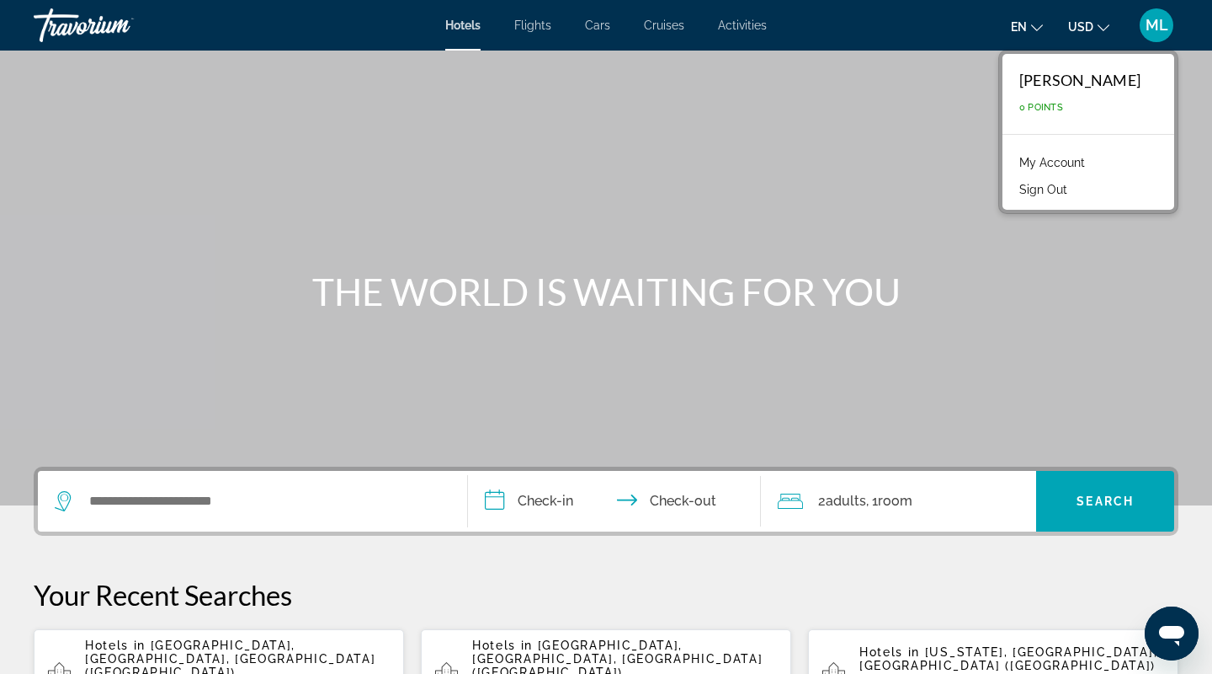
click at [1063, 180] on button "Sign Out" at bounding box center [1043, 189] width 65 height 22
